Goal: Task Accomplishment & Management: Use online tool/utility

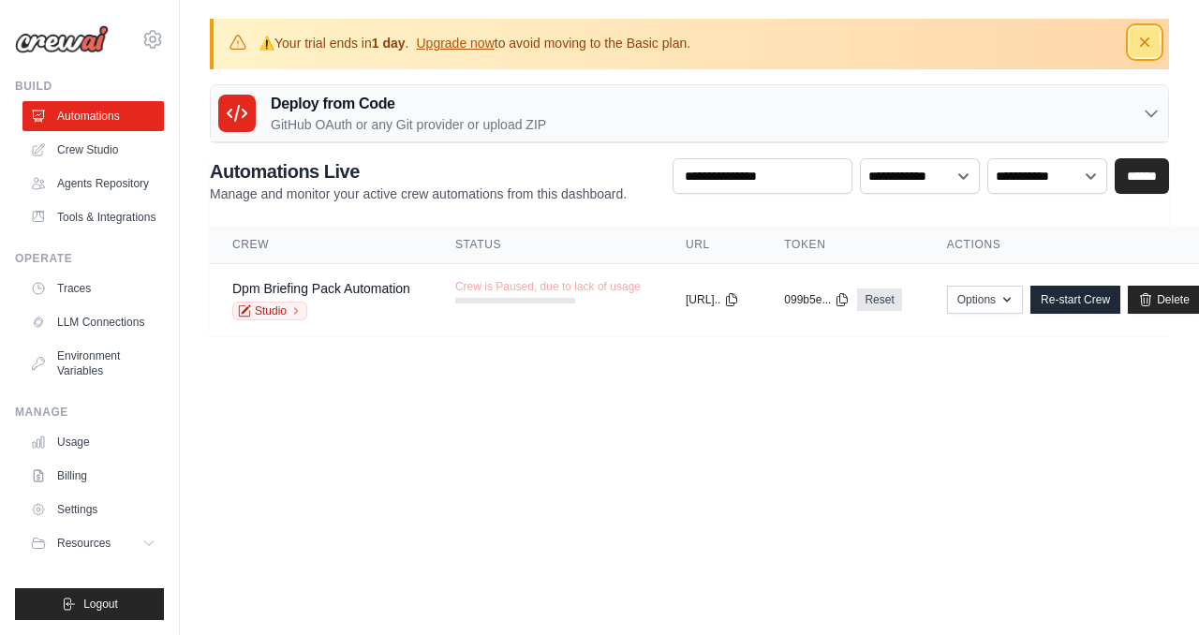
click at [1144, 42] on icon "button" at bounding box center [1144, 41] width 9 height 9
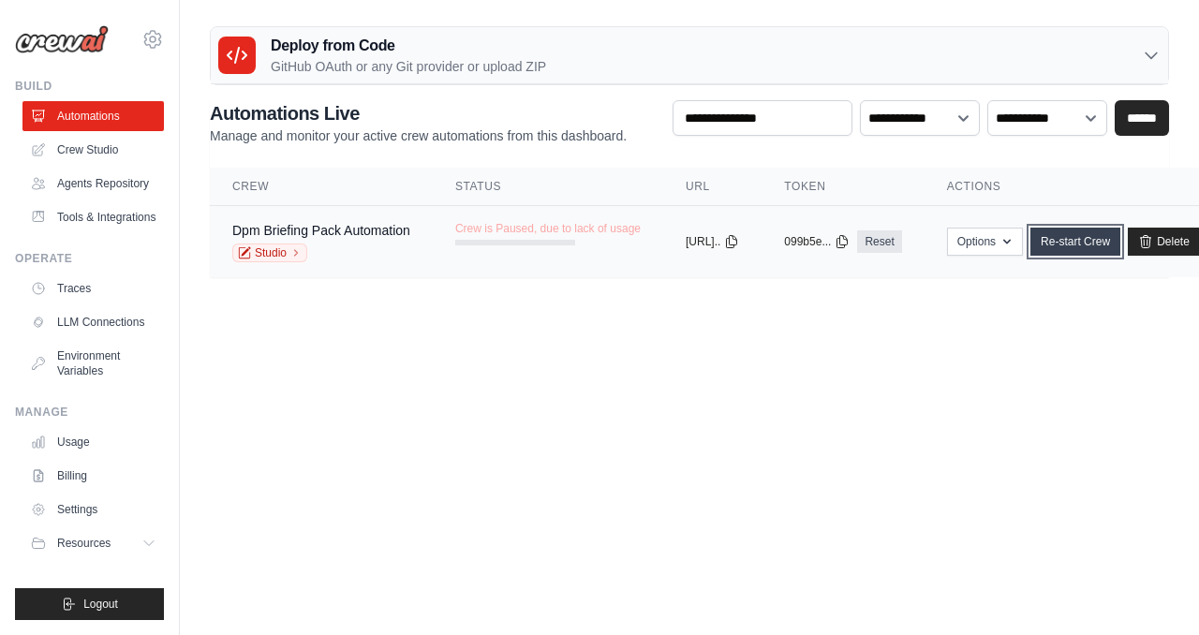
click at [1120, 241] on link "Re-start Crew" at bounding box center [1075, 242] width 90 height 28
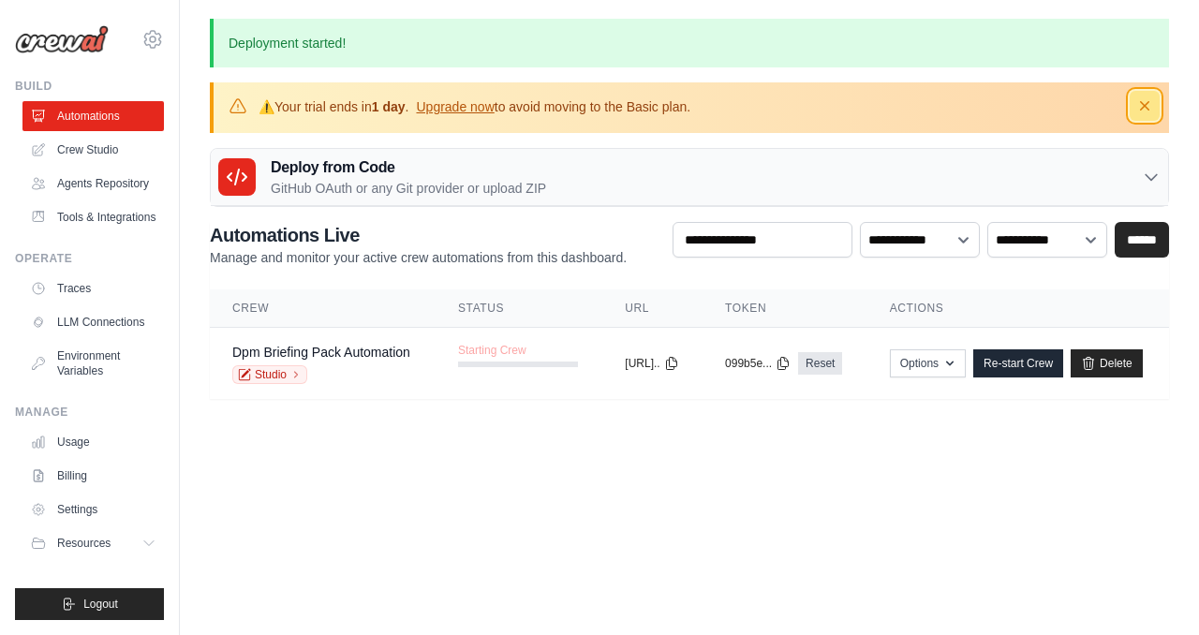
click at [1150, 106] on icon "button" at bounding box center [1144, 105] width 19 height 19
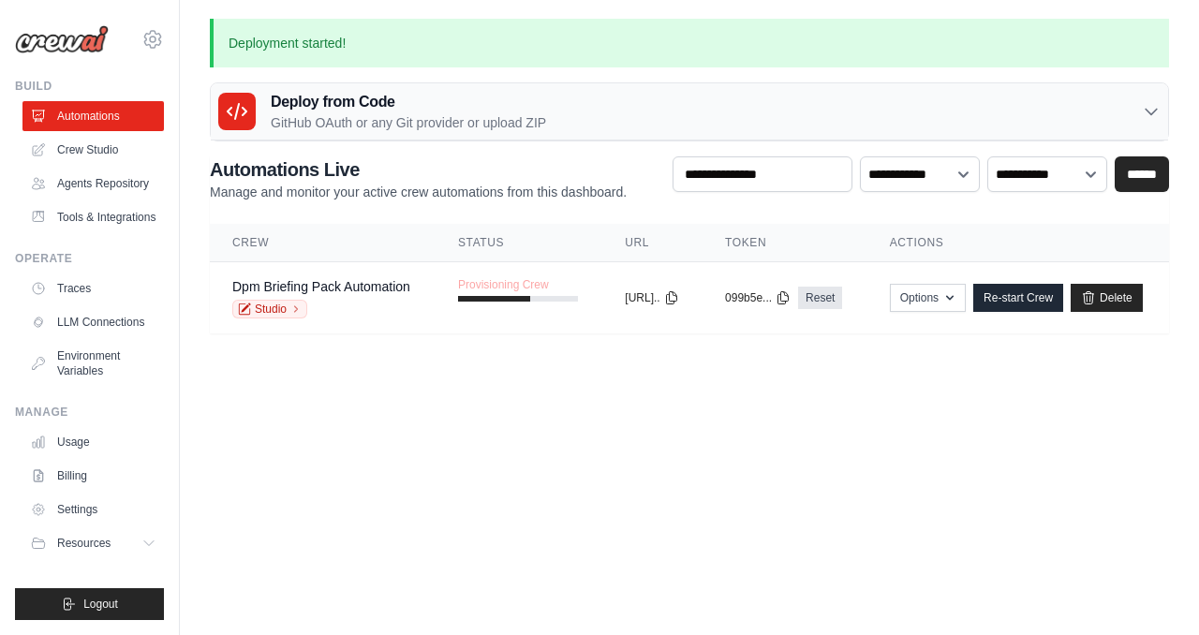
click at [783, 430] on body "[DOMAIN_NAME][EMAIL_ADDRESS][DOMAIN_NAME] Settings Build Automations" at bounding box center [599, 317] width 1199 height 635
click at [437, 295] on td "Provisioning Crew" at bounding box center [519, 289] width 167 height 54
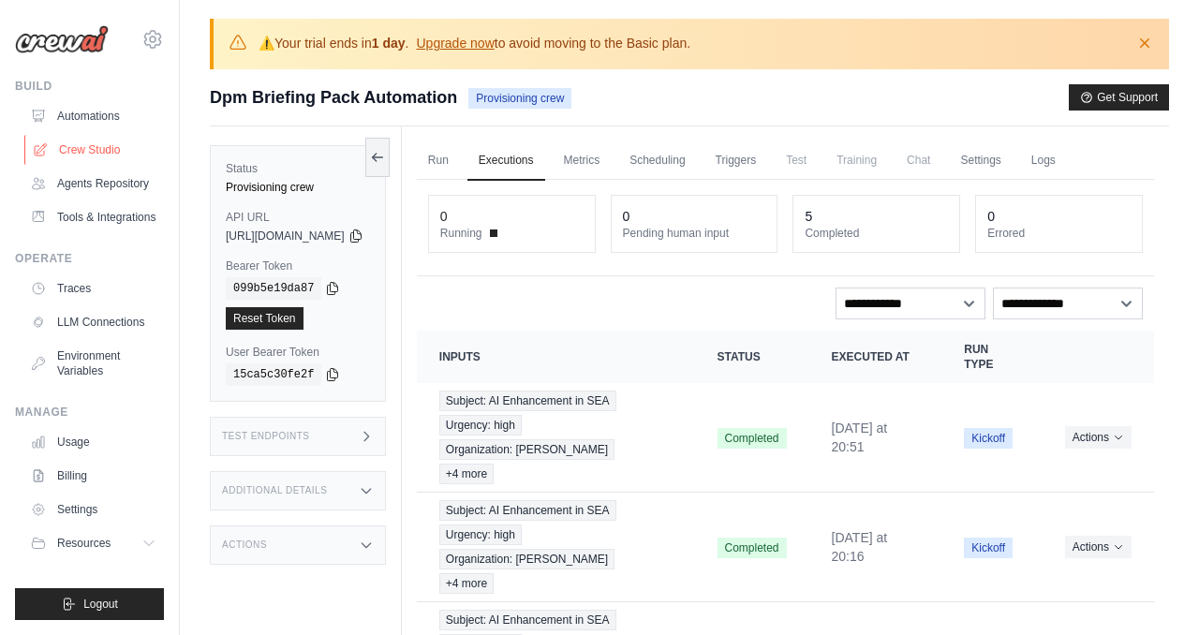
click at [105, 136] on link "Crew Studio" at bounding box center [94, 150] width 141 height 30
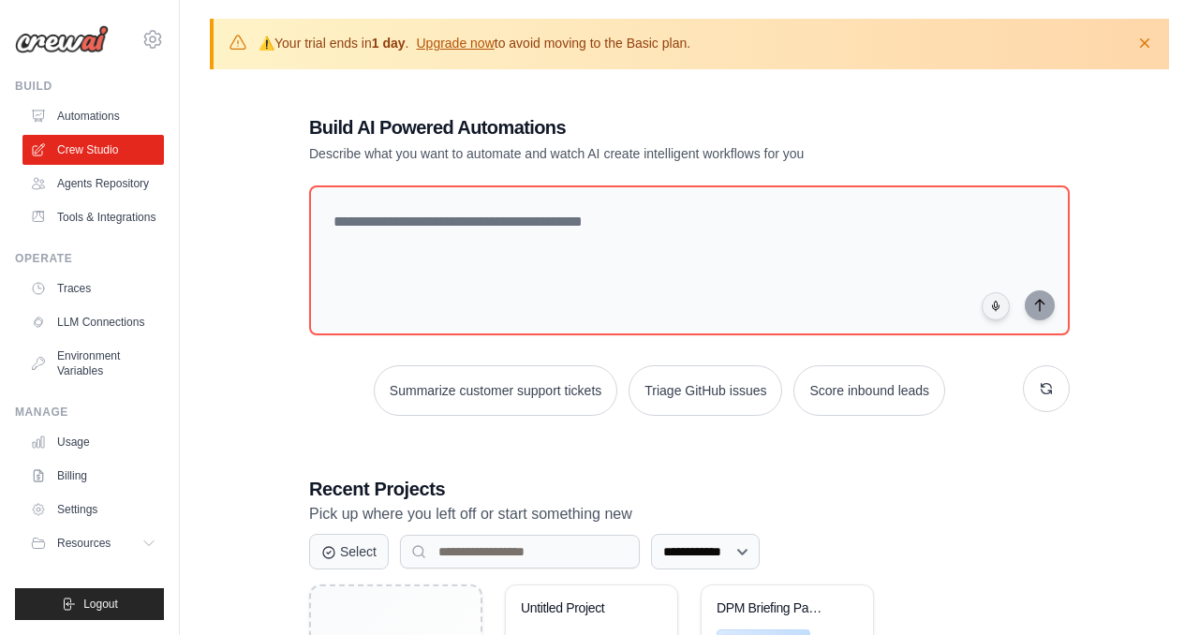
scroll to position [185, 0]
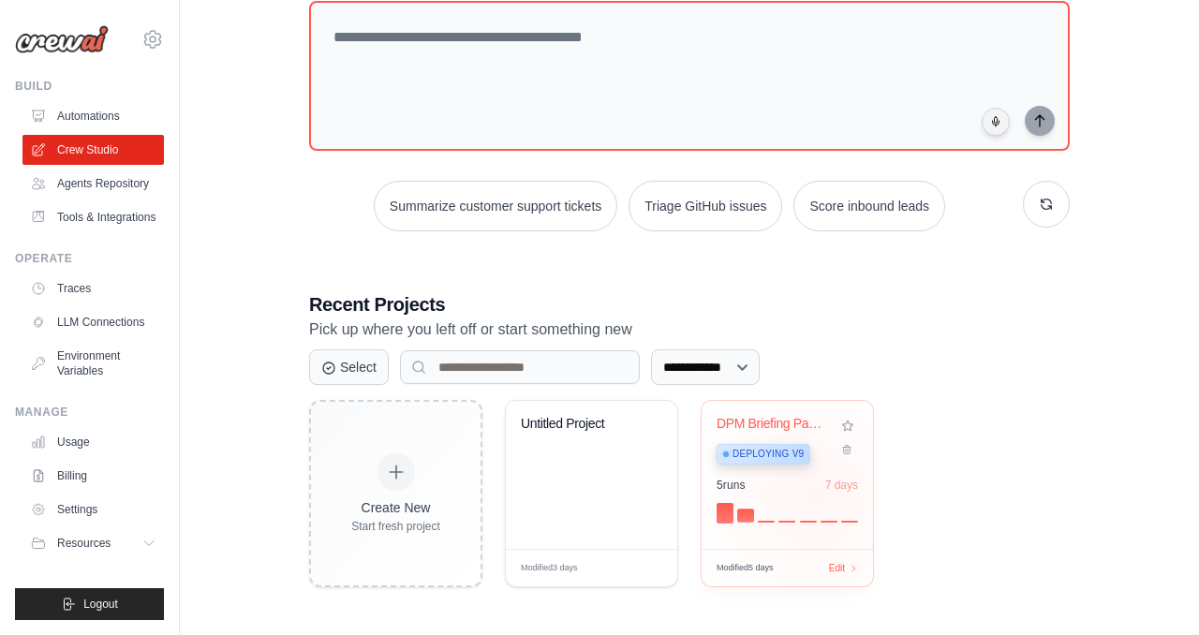
click at [815, 496] on div "5 run s 7 days" at bounding box center [787, 500] width 141 height 45
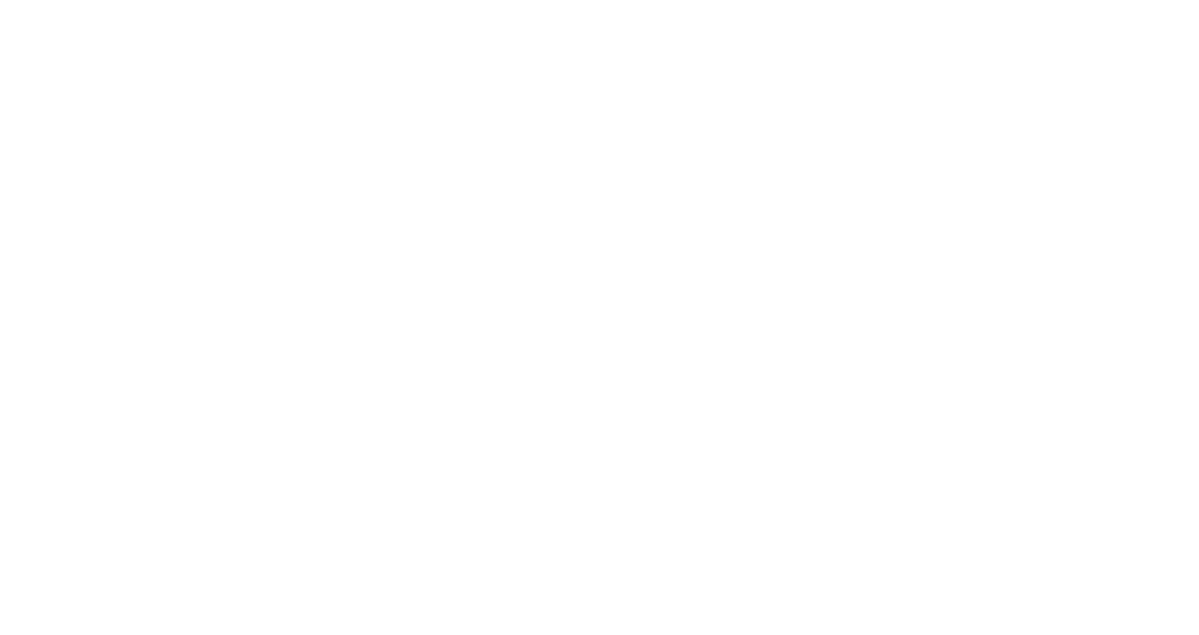
click at [769, 0] on html at bounding box center [599, 0] width 1199 height 0
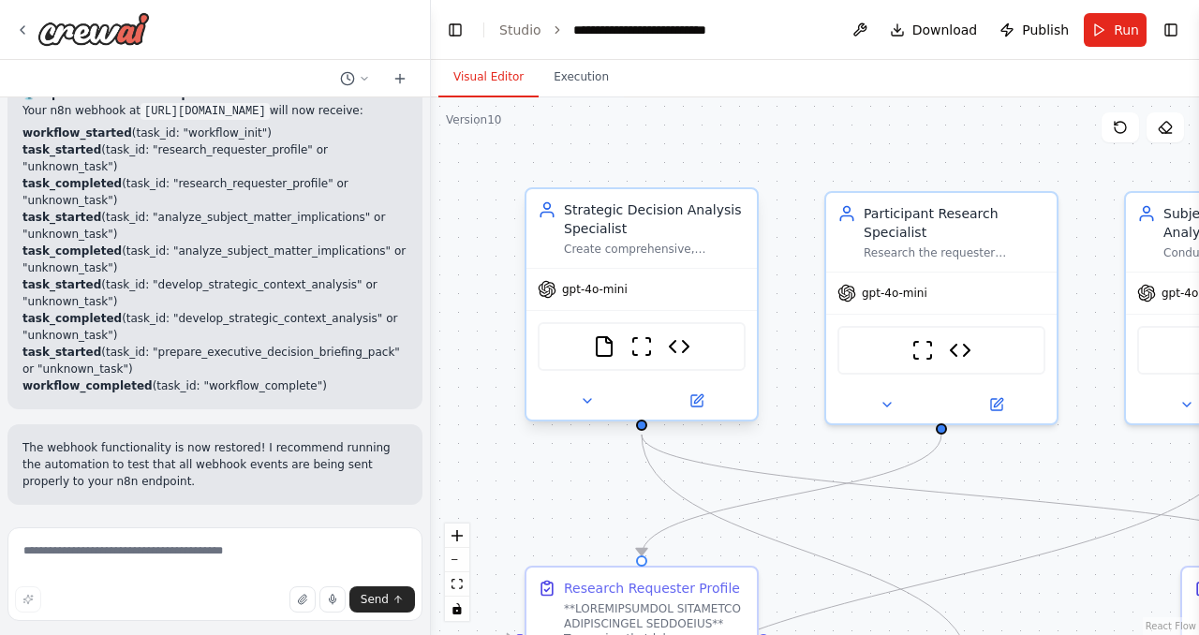
scroll to position [111122, 0]
